Goal: Complete application form

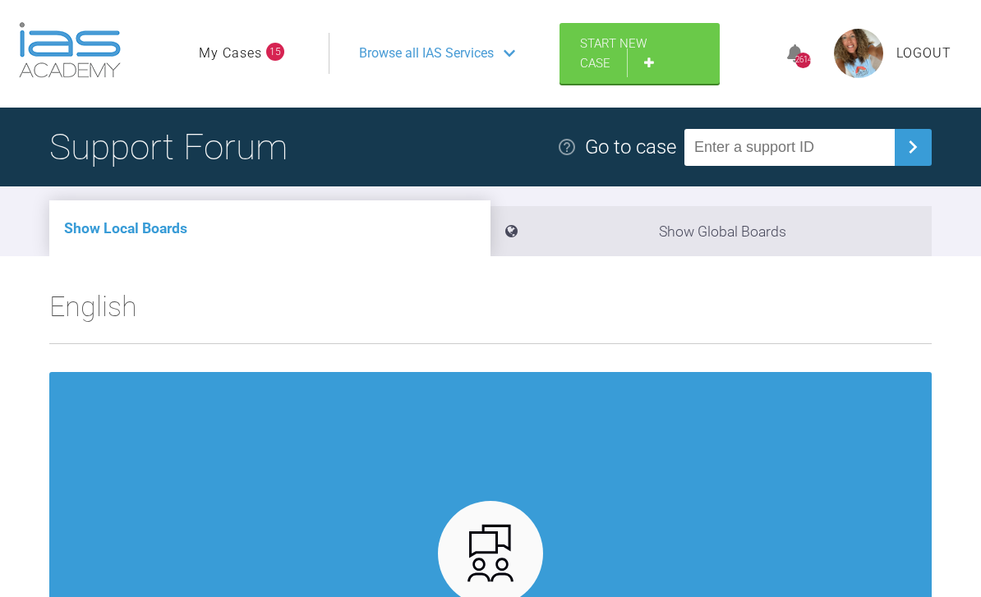
scroll to position [50, 0]
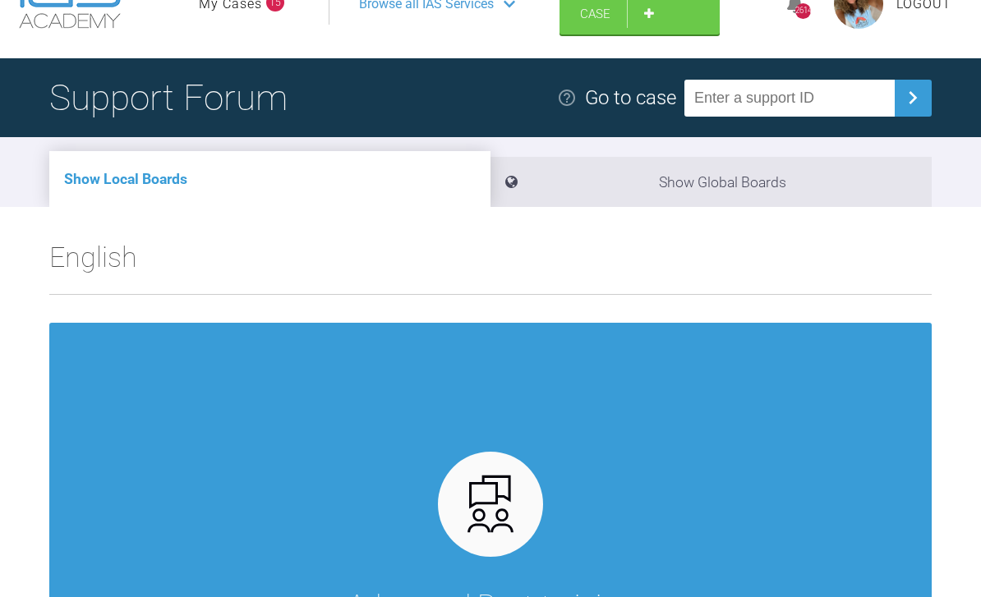
click at [645, 10] on link "Start New Case" at bounding box center [640, 4] width 160 height 61
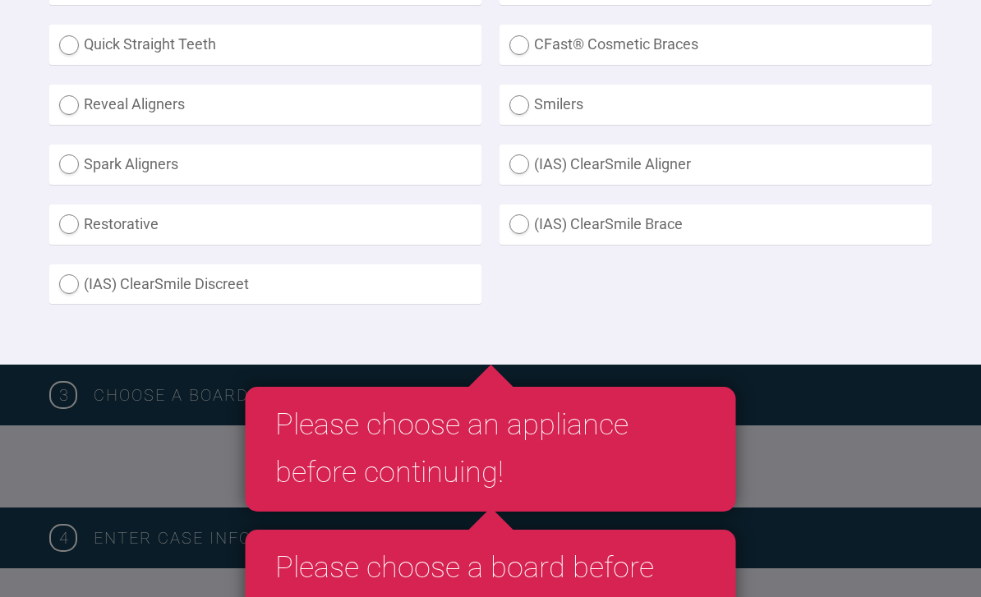
click at [528, 223] on label "(IAS) ClearSmile Brace" at bounding box center [716, 225] width 432 height 40
radio Brace "true"
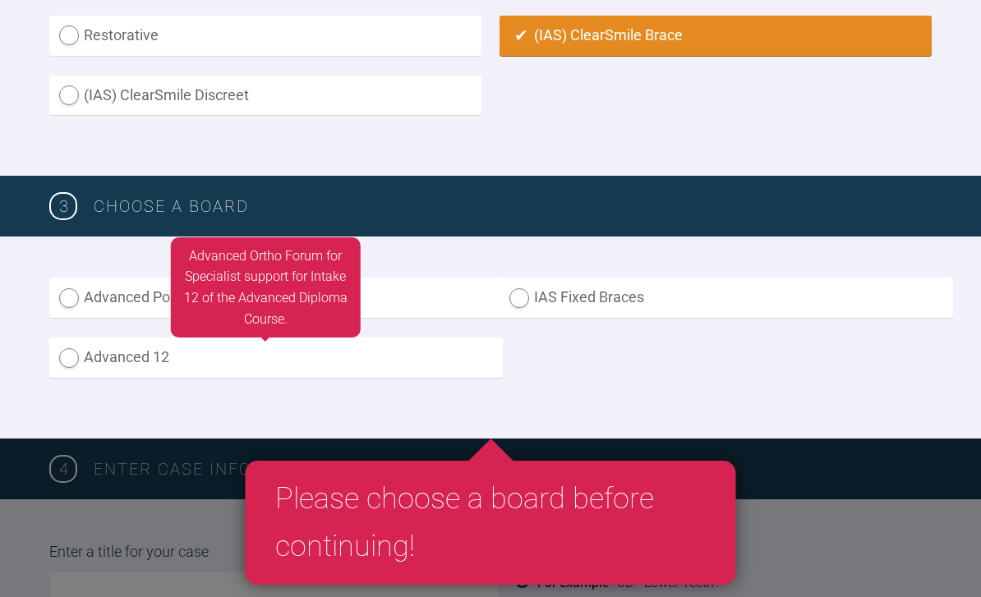
click at [220, 354] on label "Advanced 12" at bounding box center [276, 358] width 454 height 40
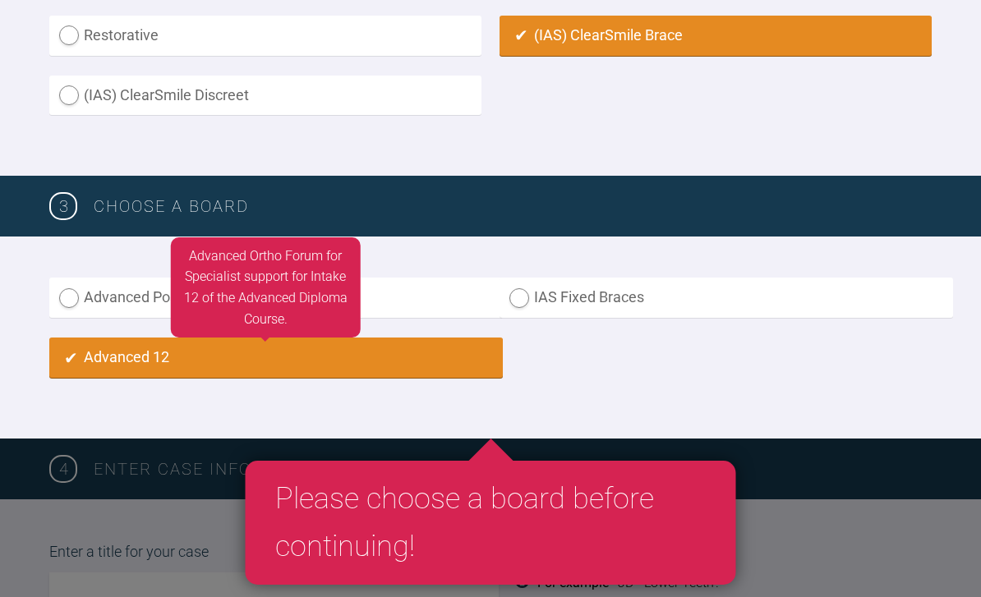
radio input "true"
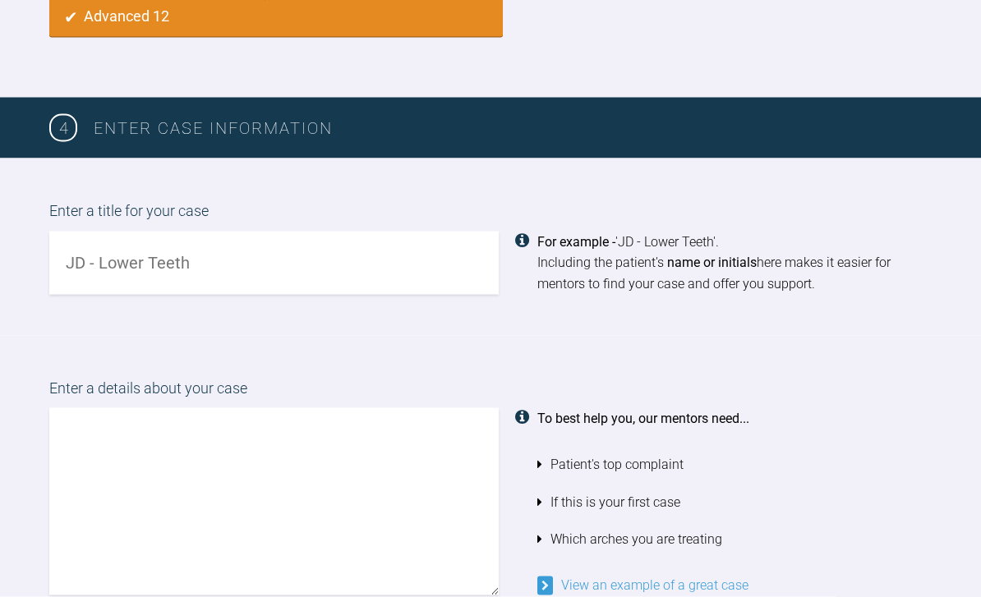
click at [397, 247] on input "text" at bounding box center [274, 263] width 450 height 63
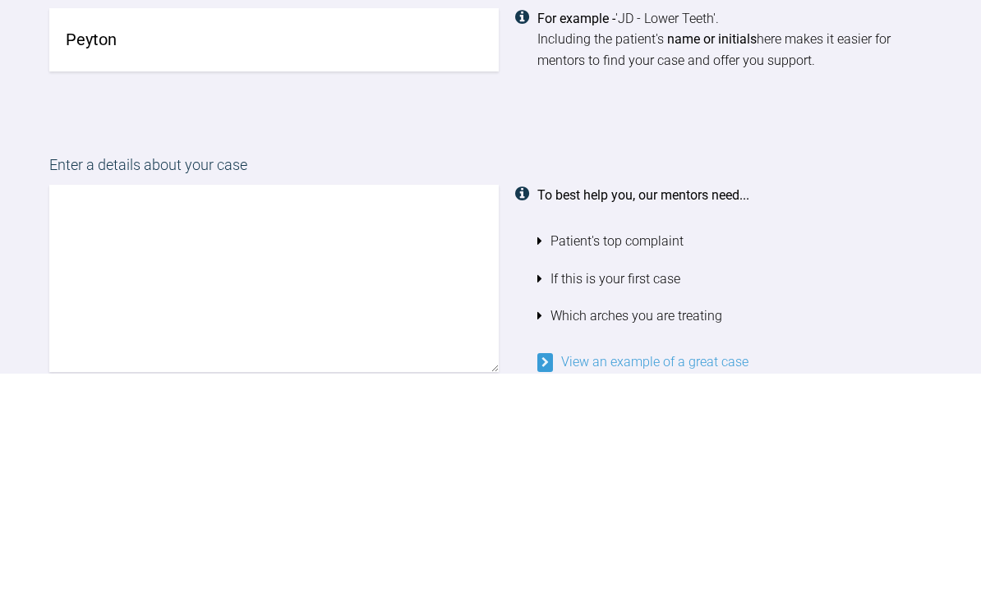
type input "Peyton"
click at [387, 408] on textarea at bounding box center [274, 501] width 450 height 187
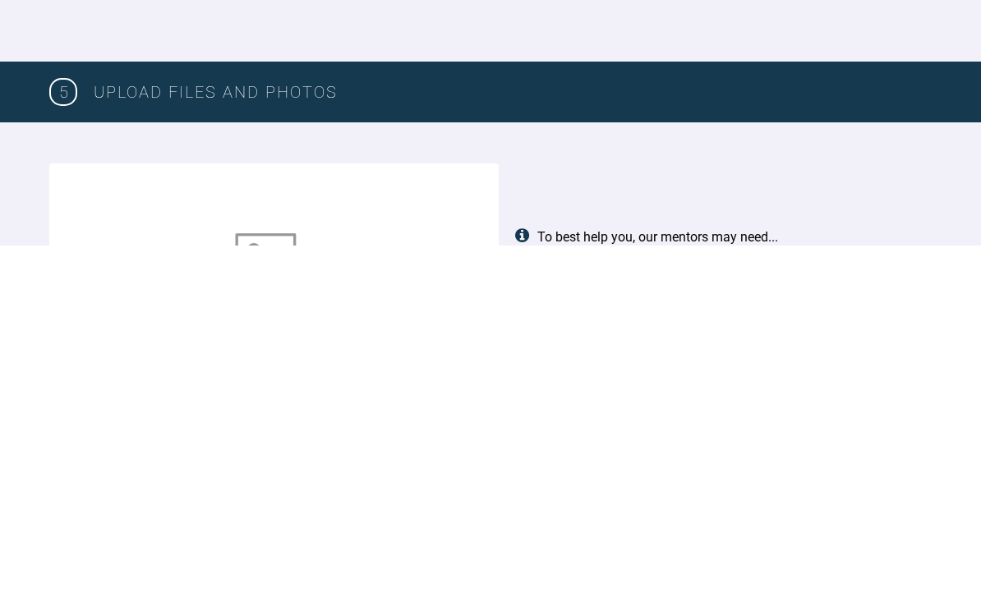
scroll to position [1828, 0]
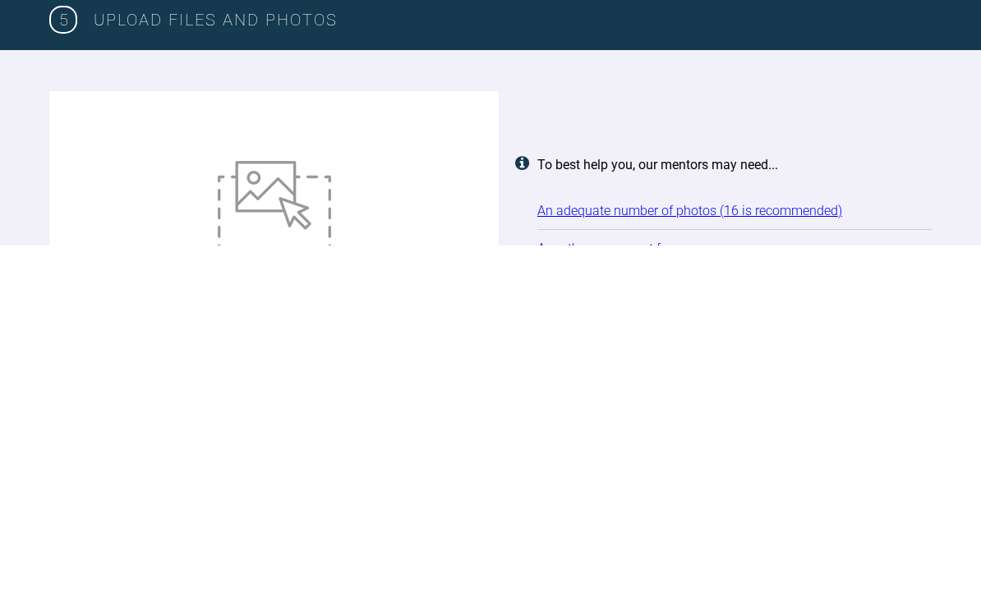
type textarea "Class two case"
click at [287, 513] on img at bounding box center [274, 558] width 113 height 90
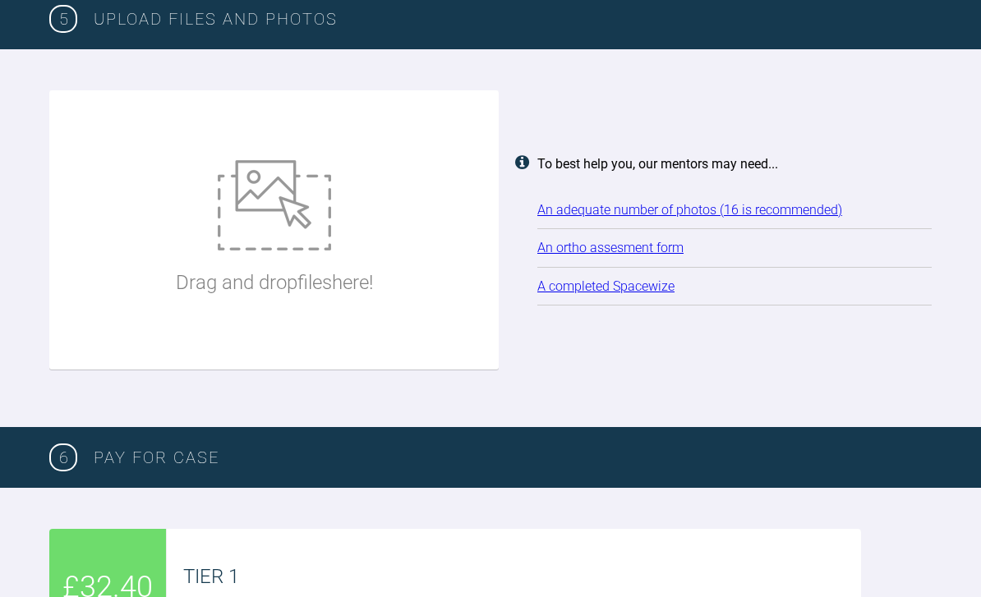
type input "C:\fakepath\DSC_0596.jpeg"
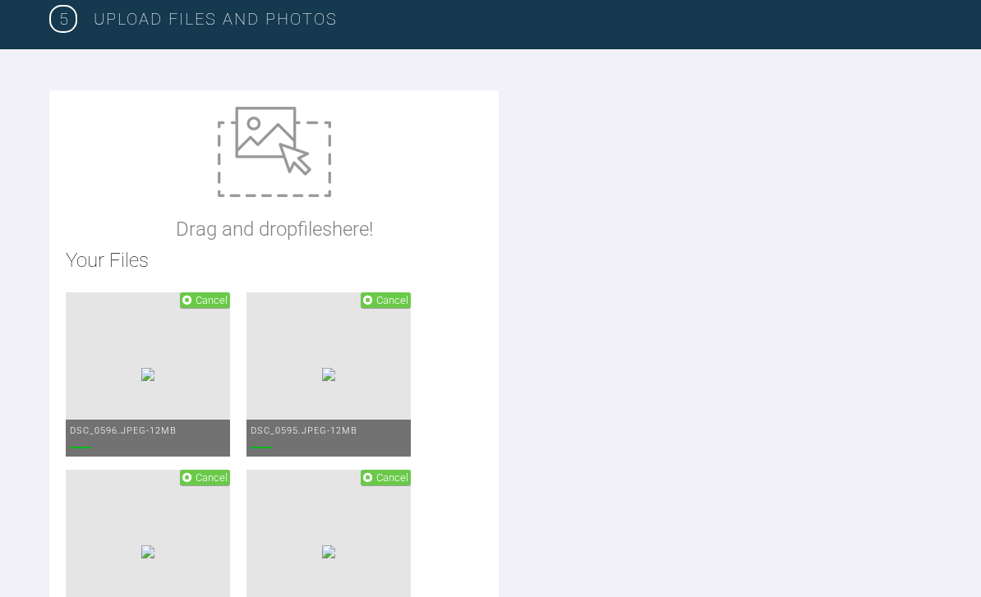
click at [279, 159] on img at bounding box center [274, 152] width 113 height 90
type input "C:\fakepath\Peyton adp.docx"
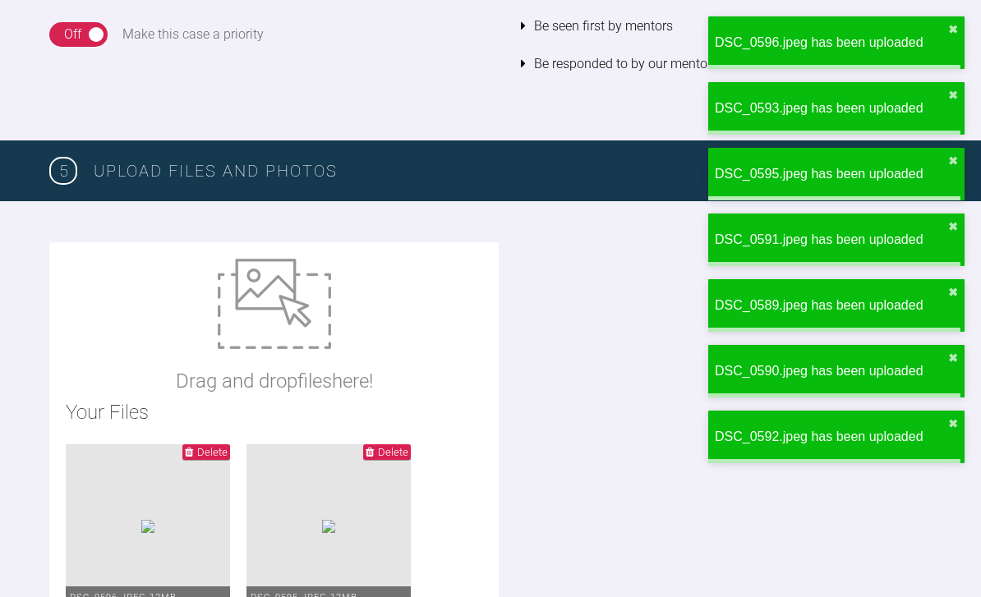
scroll to position [2031, 0]
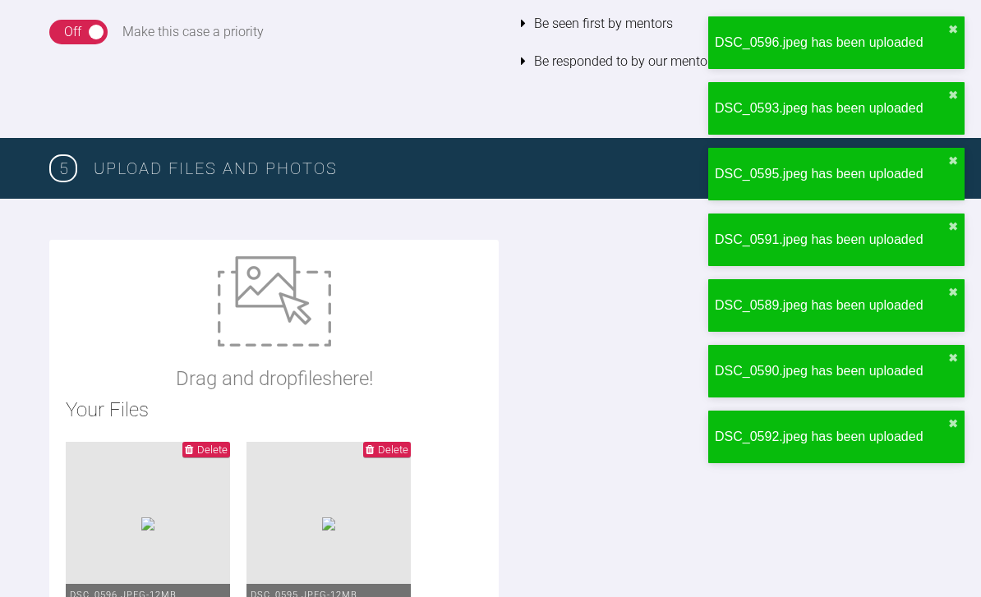
click at [268, 307] on img at bounding box center [274, 301] width 113 height 90
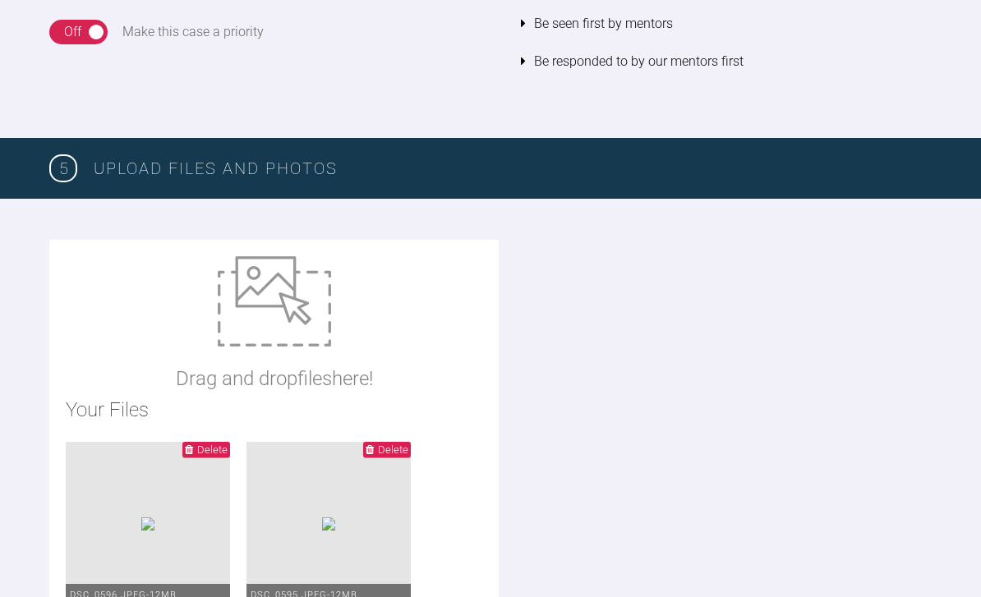
type input "C:\fakepath\IMG_3968.jpeg"
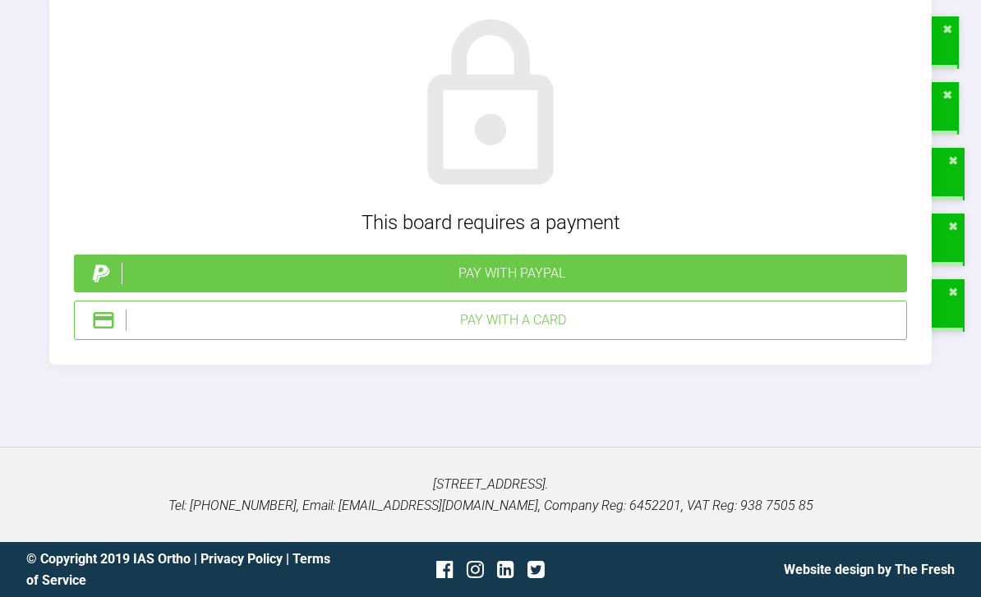
click at [543, 284] on div "Pay with PayPal" at bounding box center [511, 273] width 779 height 21
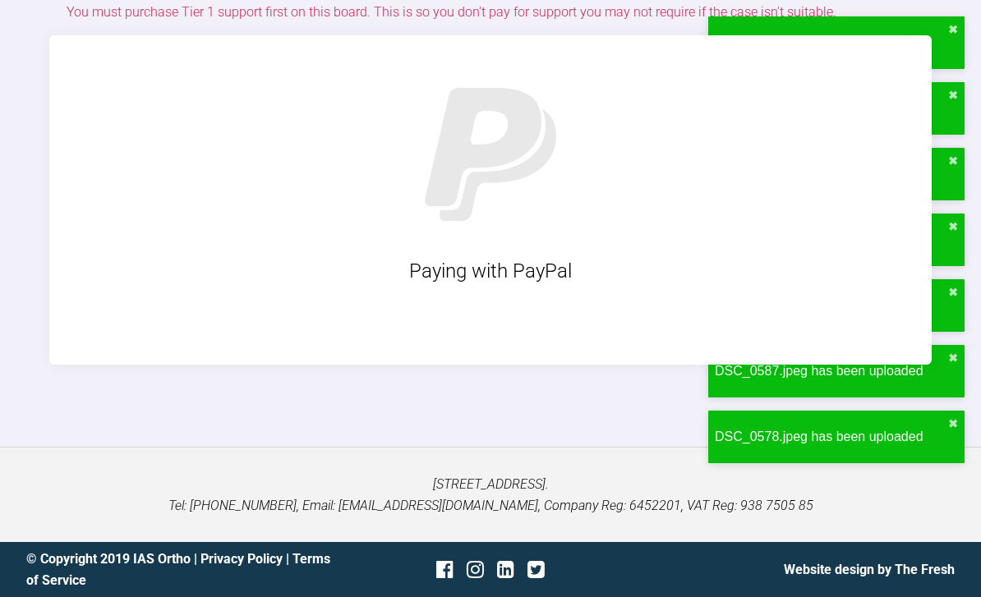
scroll to position [5938, 0]
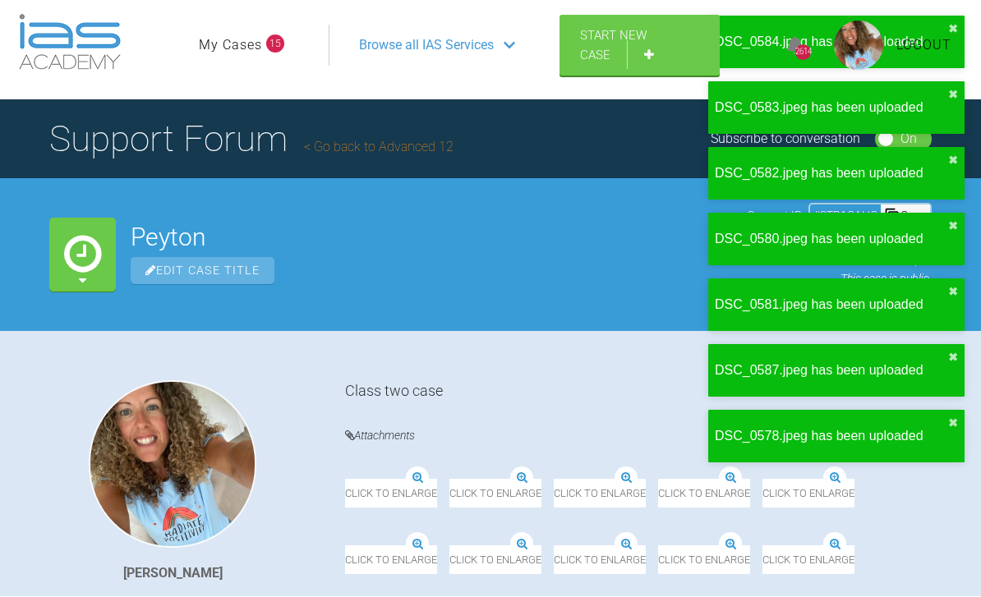
scroll to position [9, 0]
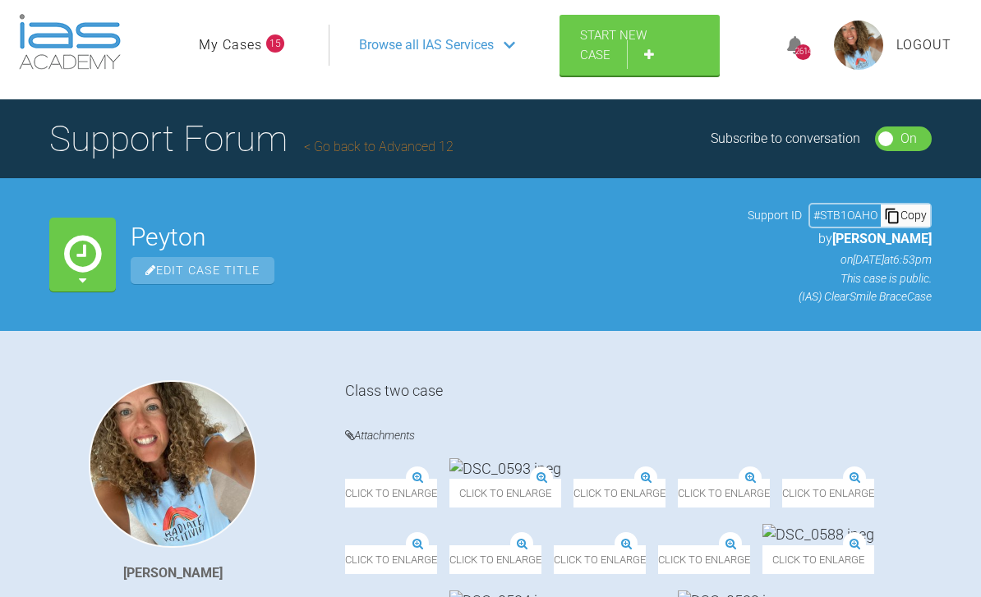
click at [656, 67] on link "Start New Case" at bounding box center [640, 45] width 160 height 61
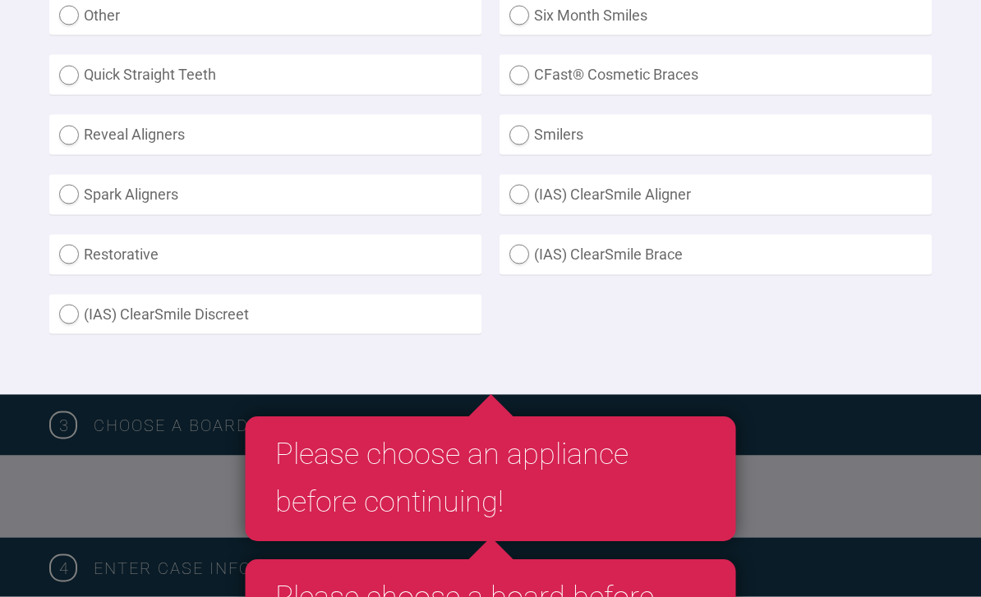
click at [648, 260] on label "(IAS) ClearSmile Brace" at bounding box center [716, 255] width 432 height 40
radio Brace "true"
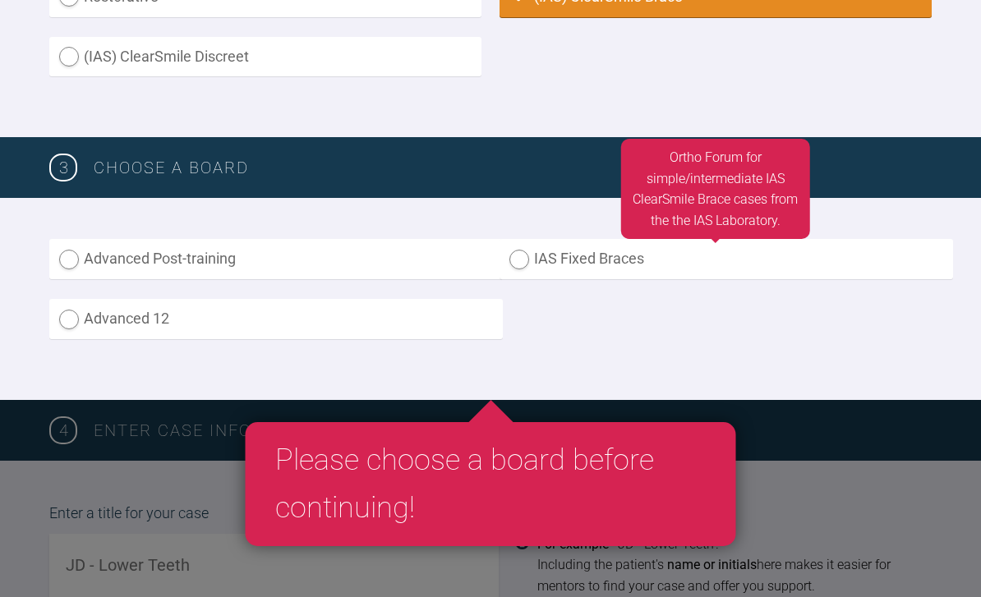
click at [560, 257] on label "IAS Fixed Braces" at bounding box center [727, 259] width 454 height 40
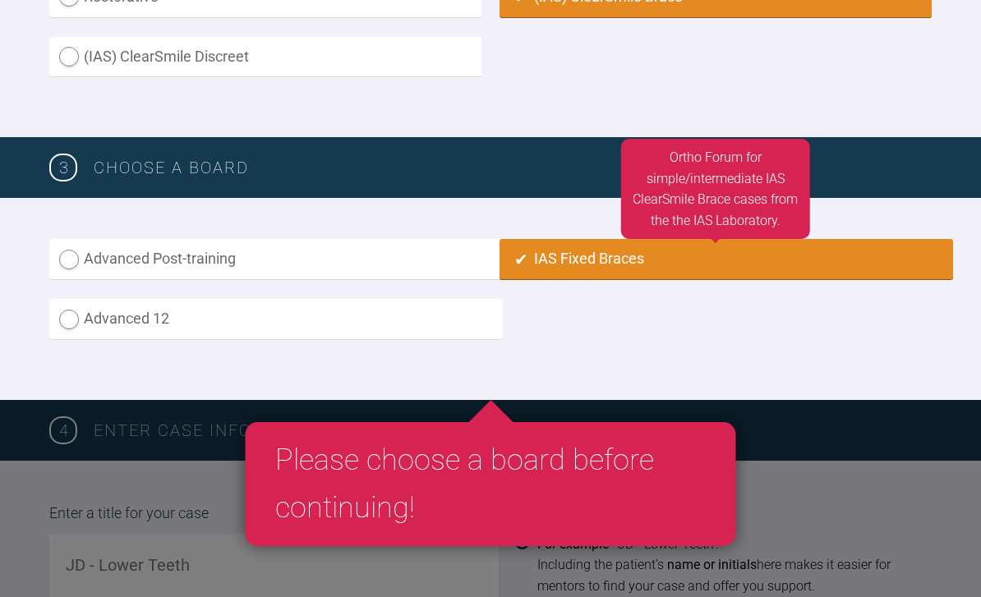
radio input "true"
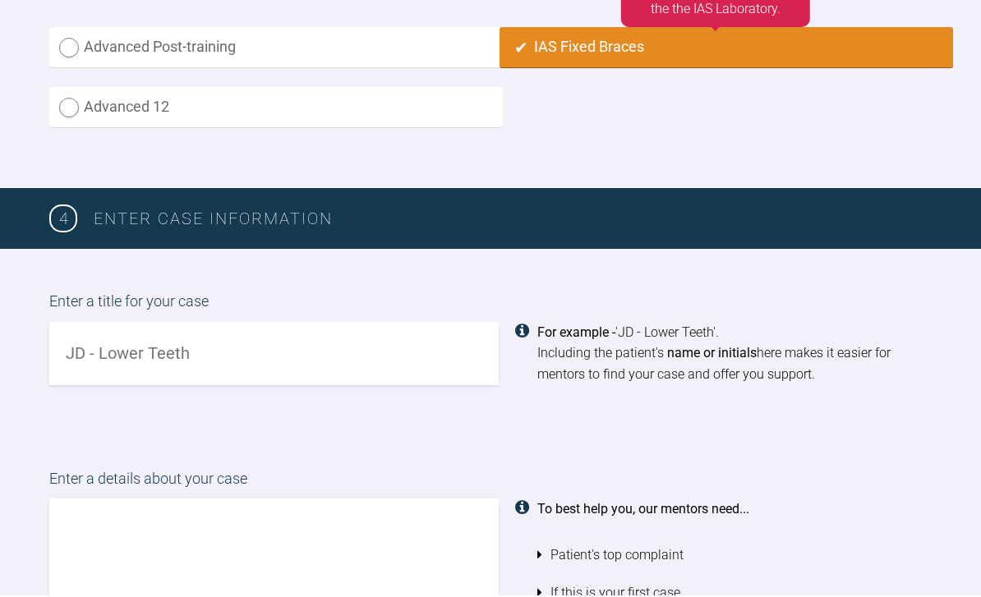
click at [368, 345] on input "text" at bounding box center [274, 355] width 450 height 63
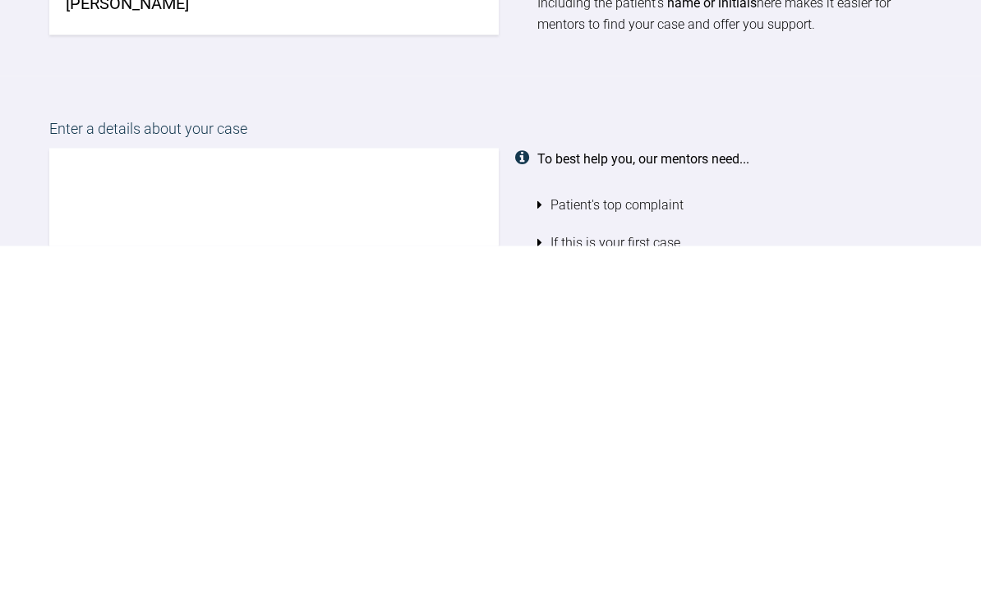
type input "[PERSON_NAME]"
click at [458, 500] on textarea at bounding box center [274, 593] width 450 height 187
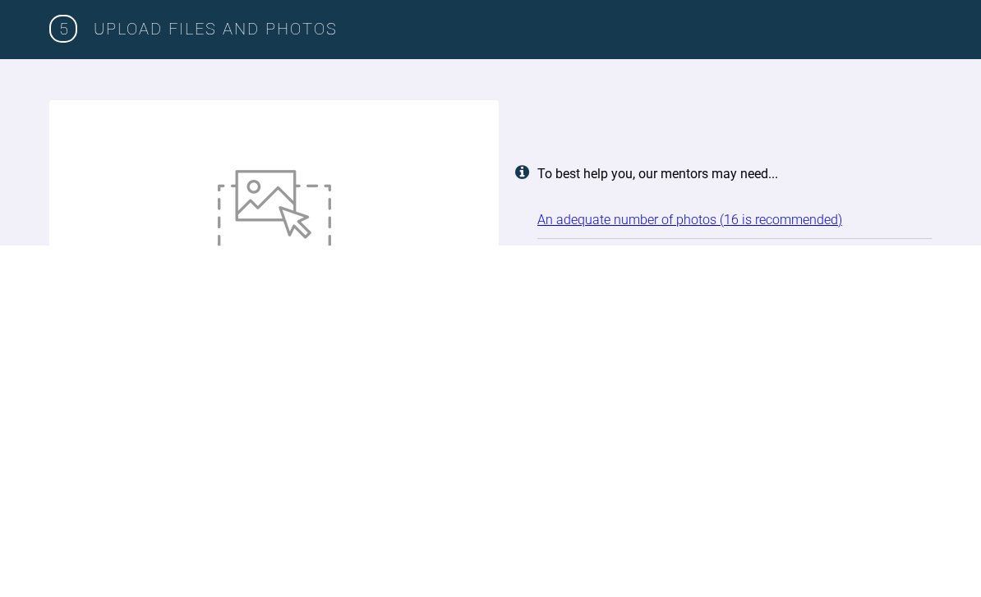
type textarea "Class three case"
click at [282, 522] on img at bounding box center [274, 567] width 113 height 90
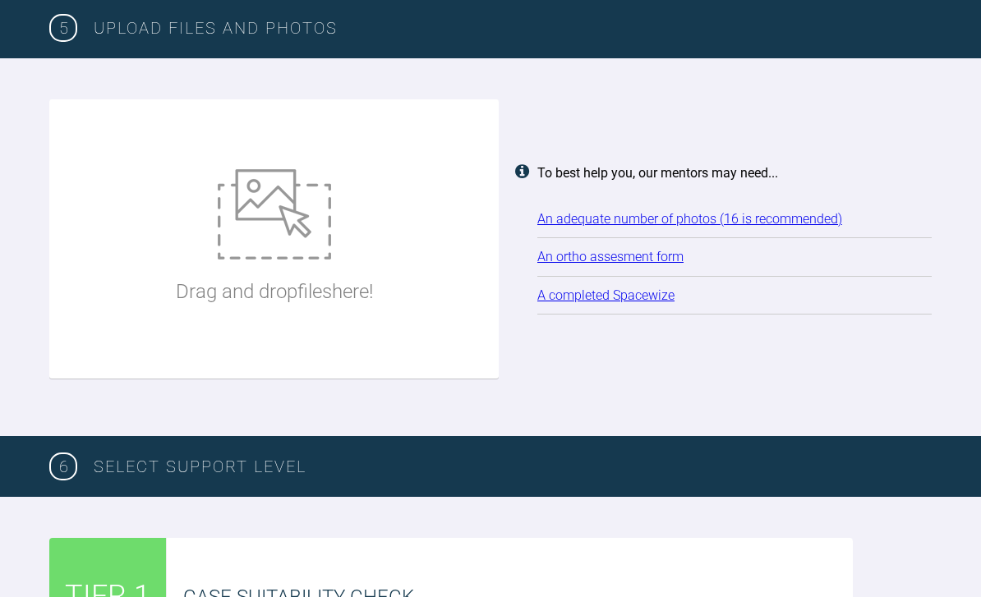
type input "C:\fakepath\DSC_0612.jpeg"
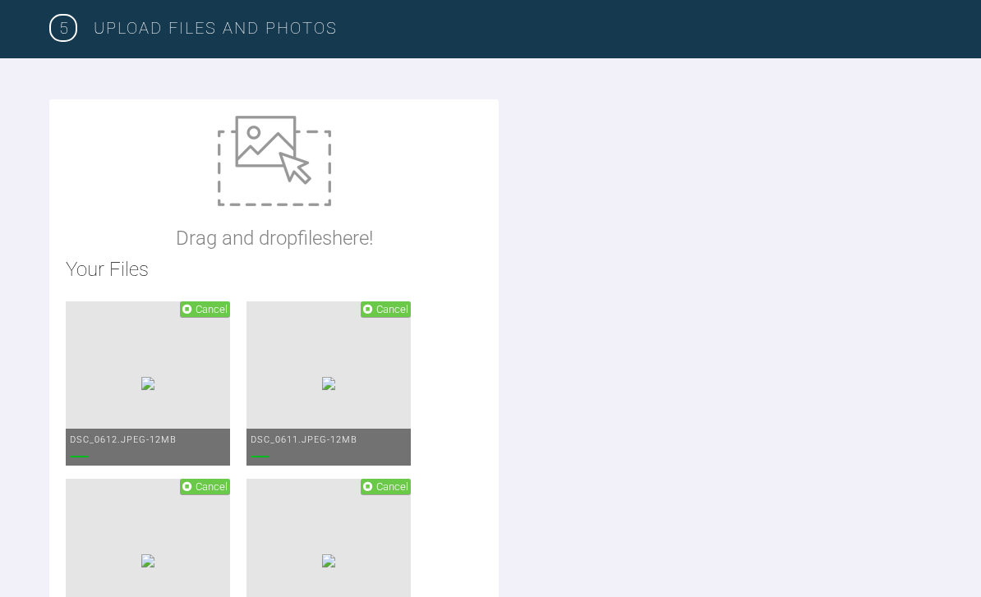
click at [264, 151] on img at bounding box center [274, 161] width 113 height 90
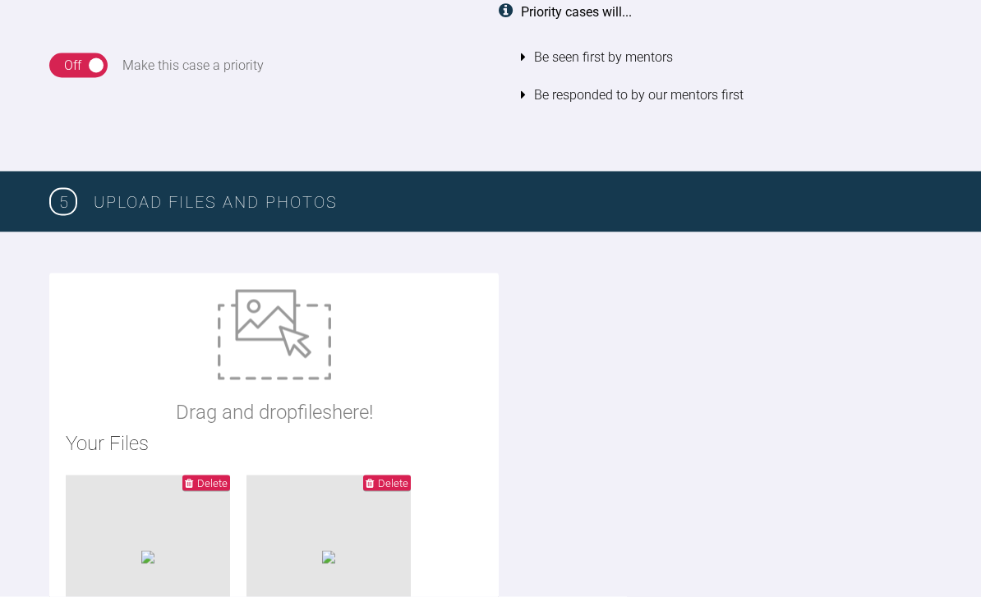
scroll to position [2013, 0]
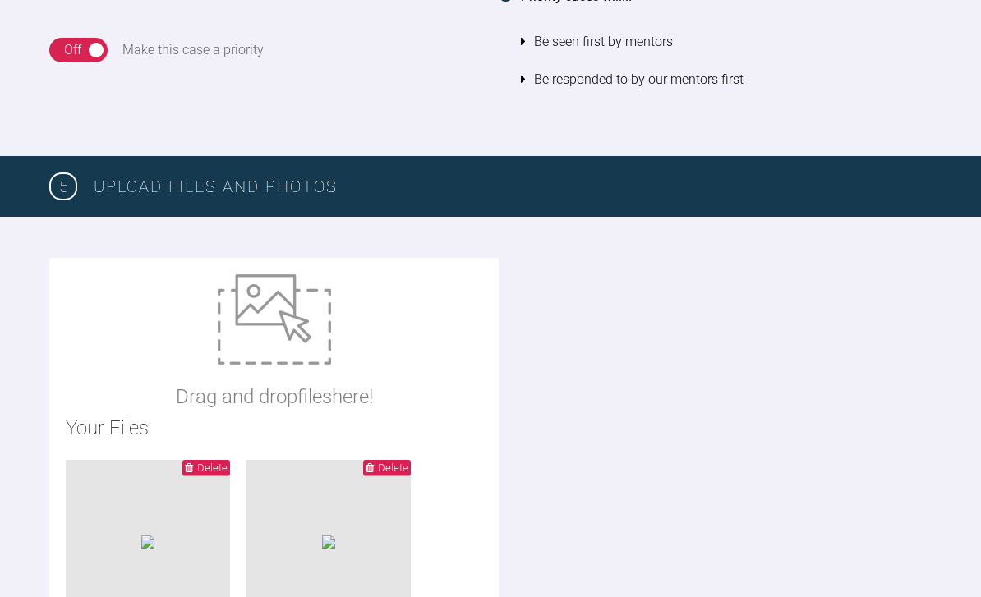
click at [270, 311] on img at bounding box center [274, 319] width 113 height 90
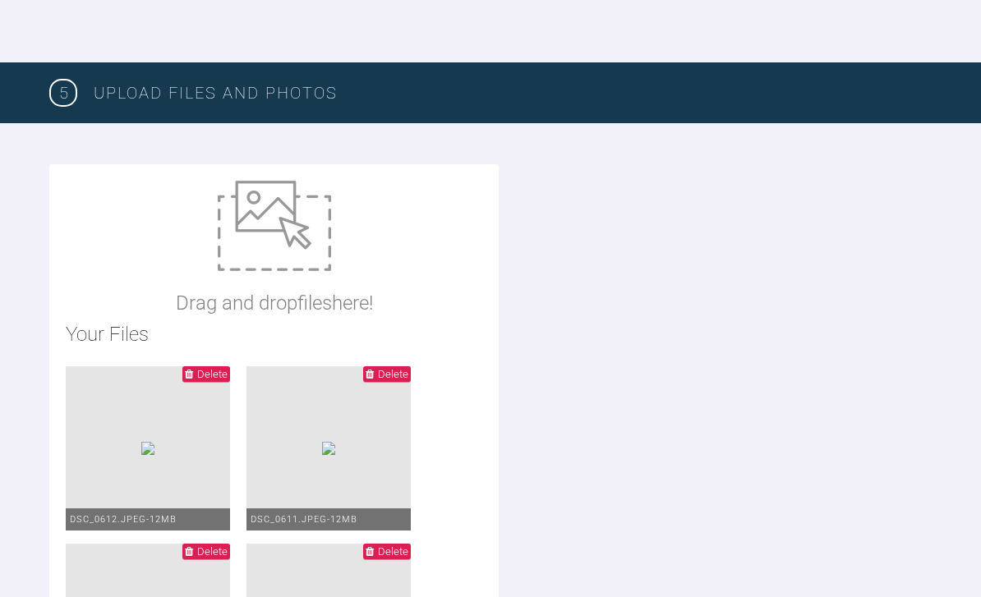
scroll to position [2105, 0]
click at [294, 227] on img at bounding box center [274, 227] width 113 height 90
type input "C:\fakepath\[PERSON_NAME].docx"
click at [278, 226] on img at bounding box center [274, 226] width 113 height 90
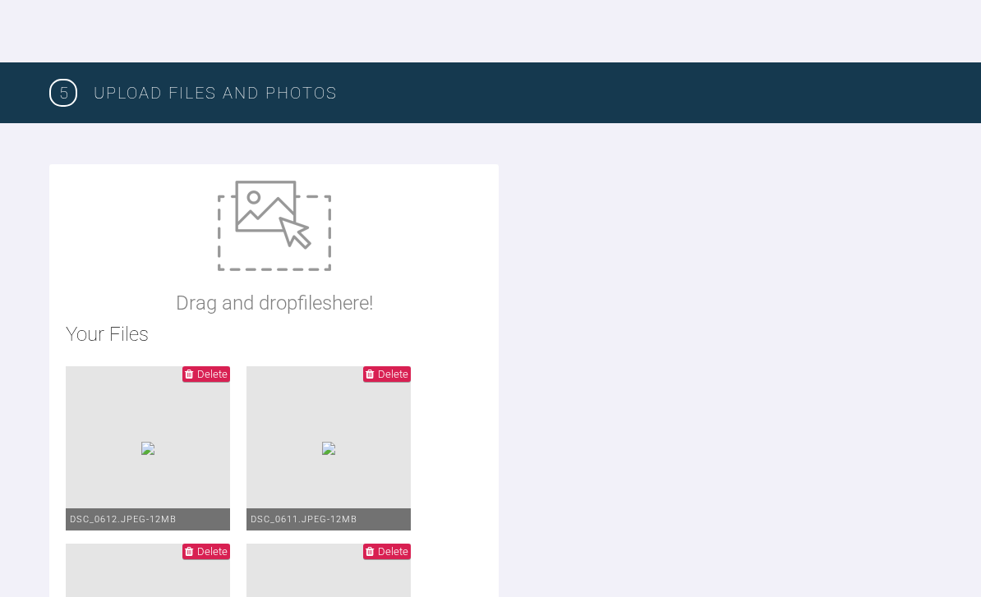
type input "C:\fakepath\IMG_3970.jpeg"
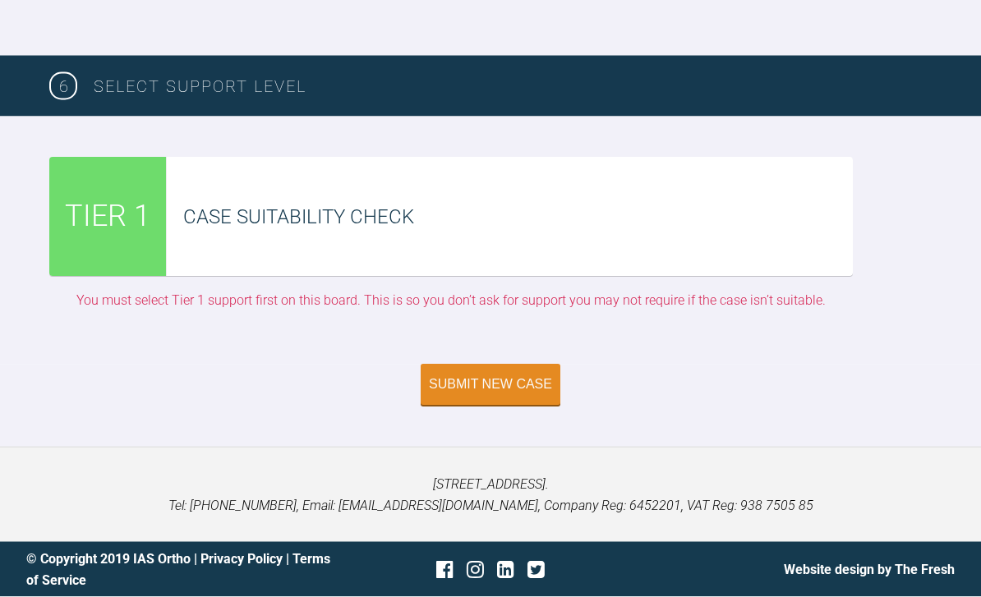
scroll to position [5440, 0]
